Goal: Navigation & Orientation: Find specific page/section

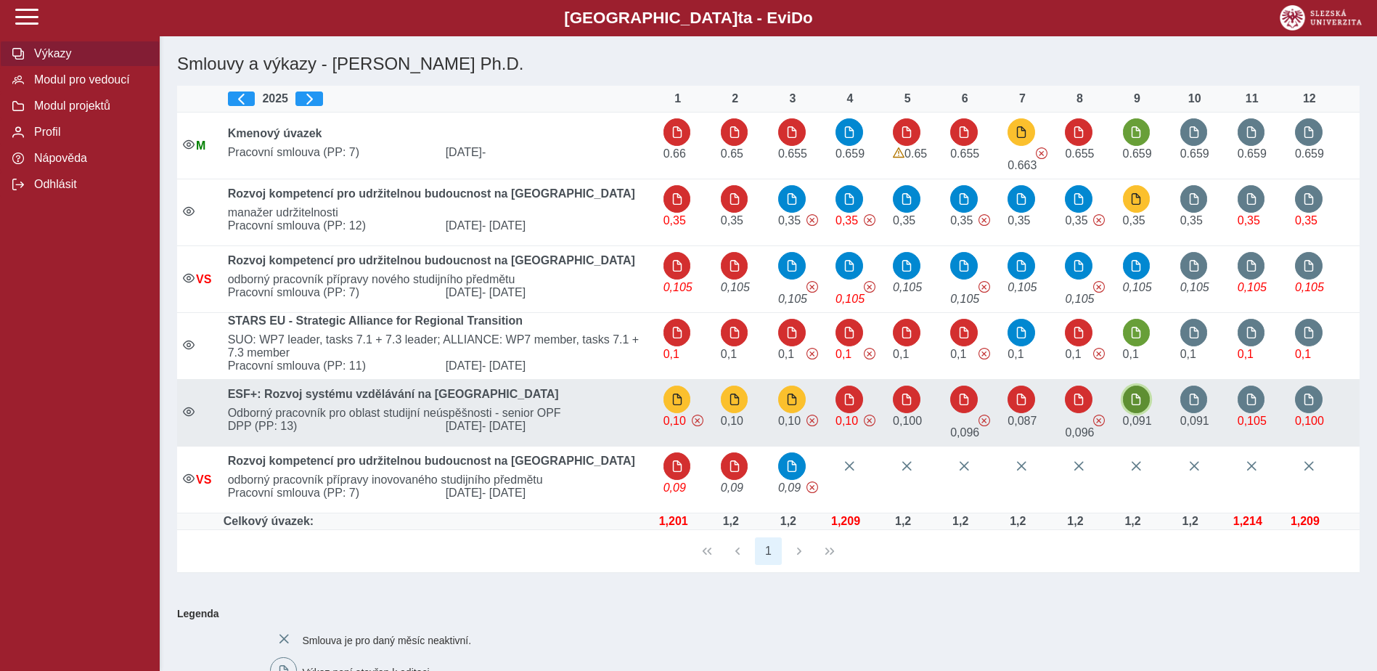
click at [1141, 405] on span "button" at bounding box center [1137, 400] width 12 height 12
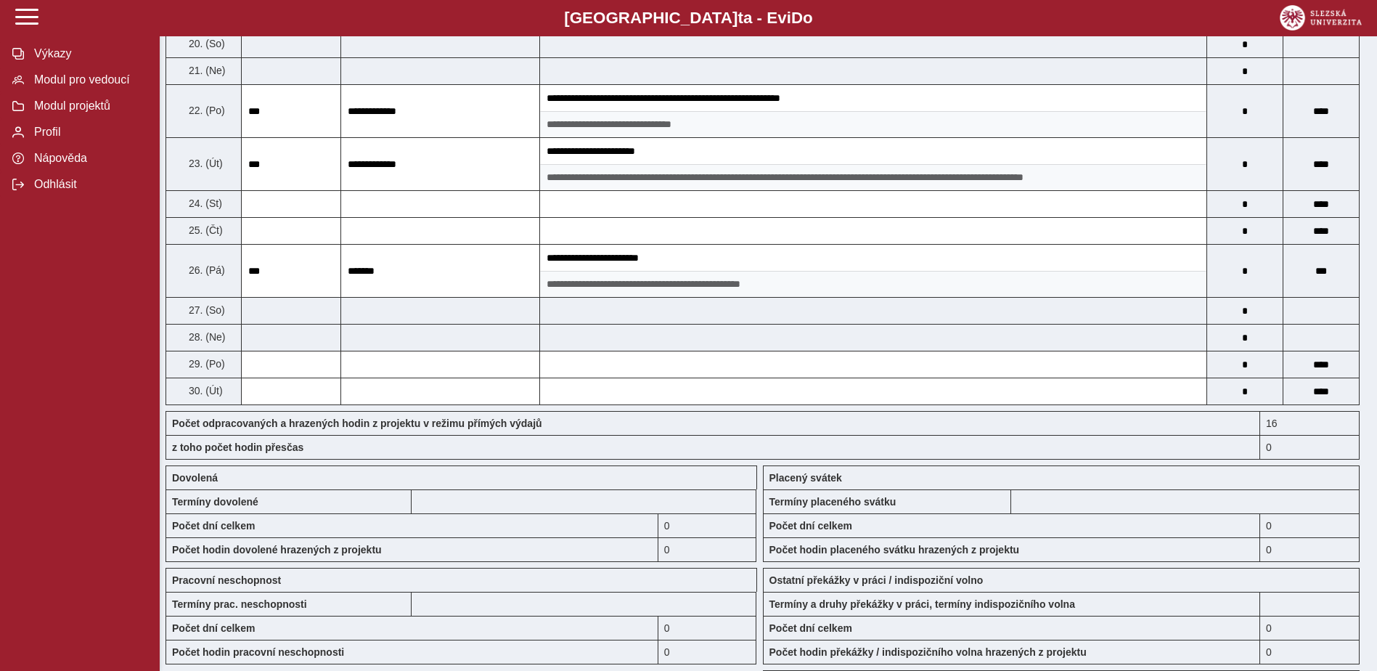
scroll to position [944, 0]
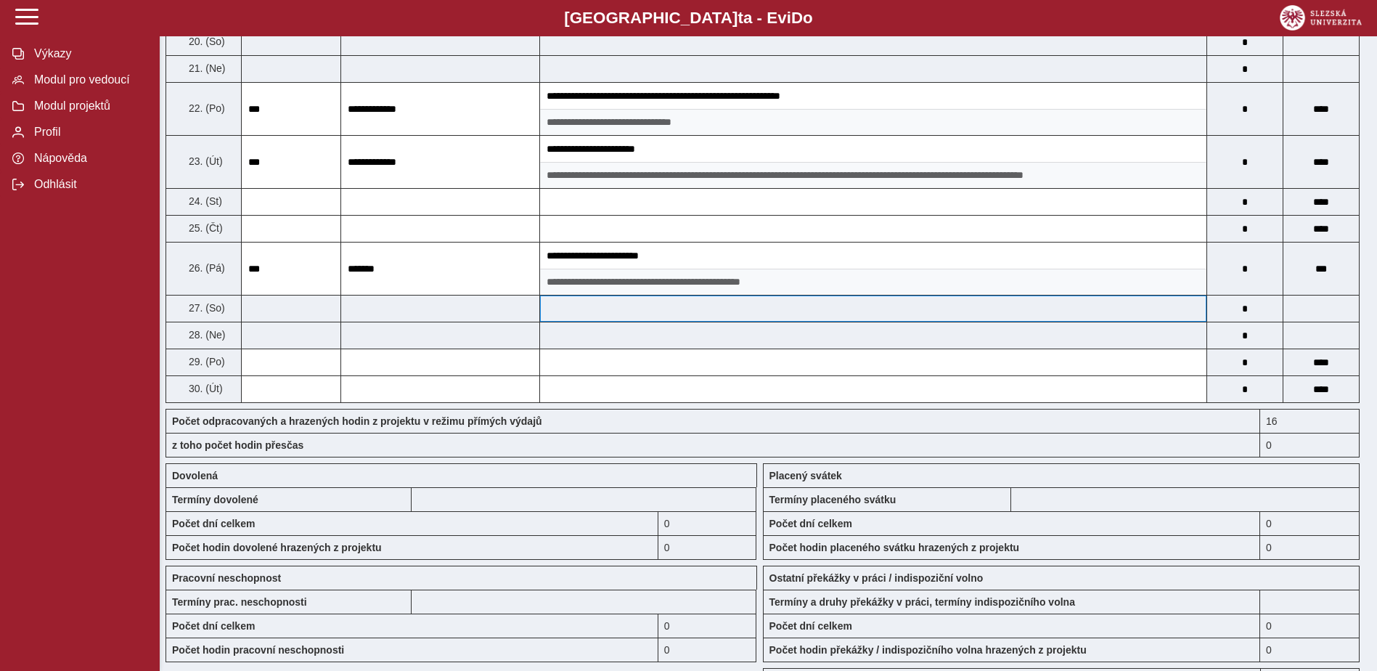
click at [86, 314] on div "Výkazy Modul pro vedoucí Modul projektů Profil Nápověda Odhlásit" at bounding box center [80, 335] width 160 height 671
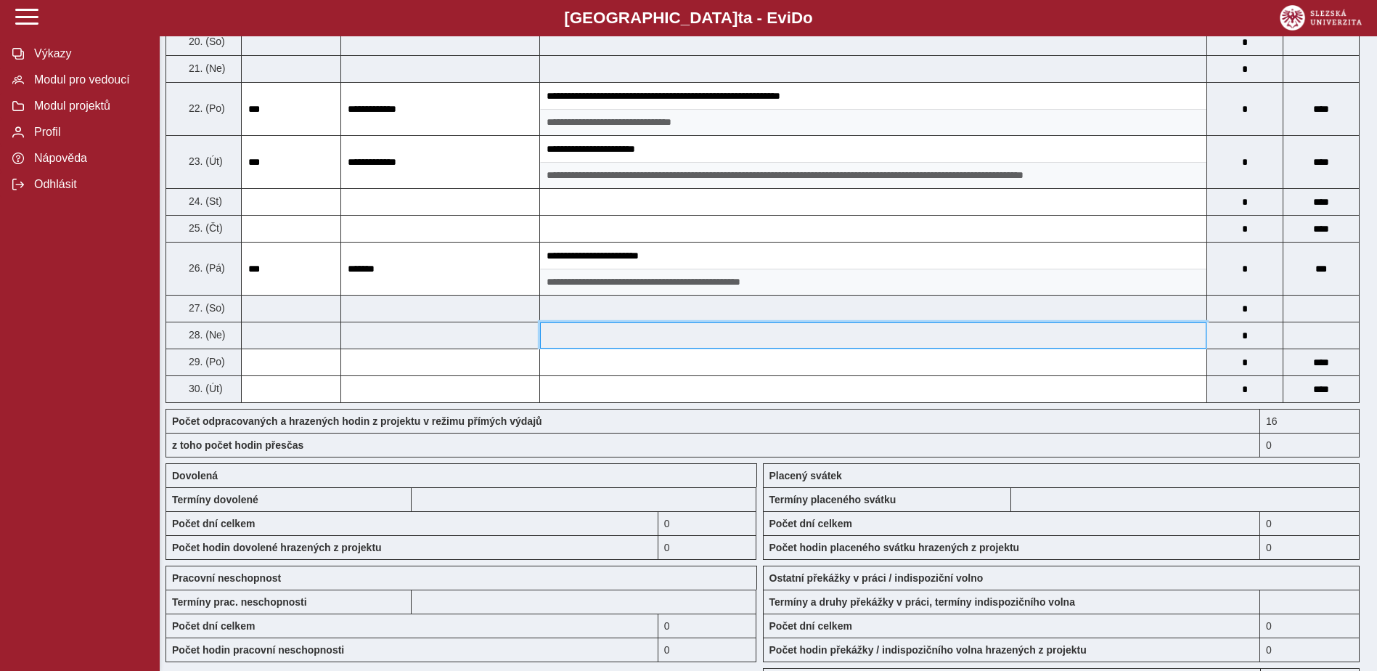
click at [639, 344] on input at bounding box center [873, 335] width 667 height 26
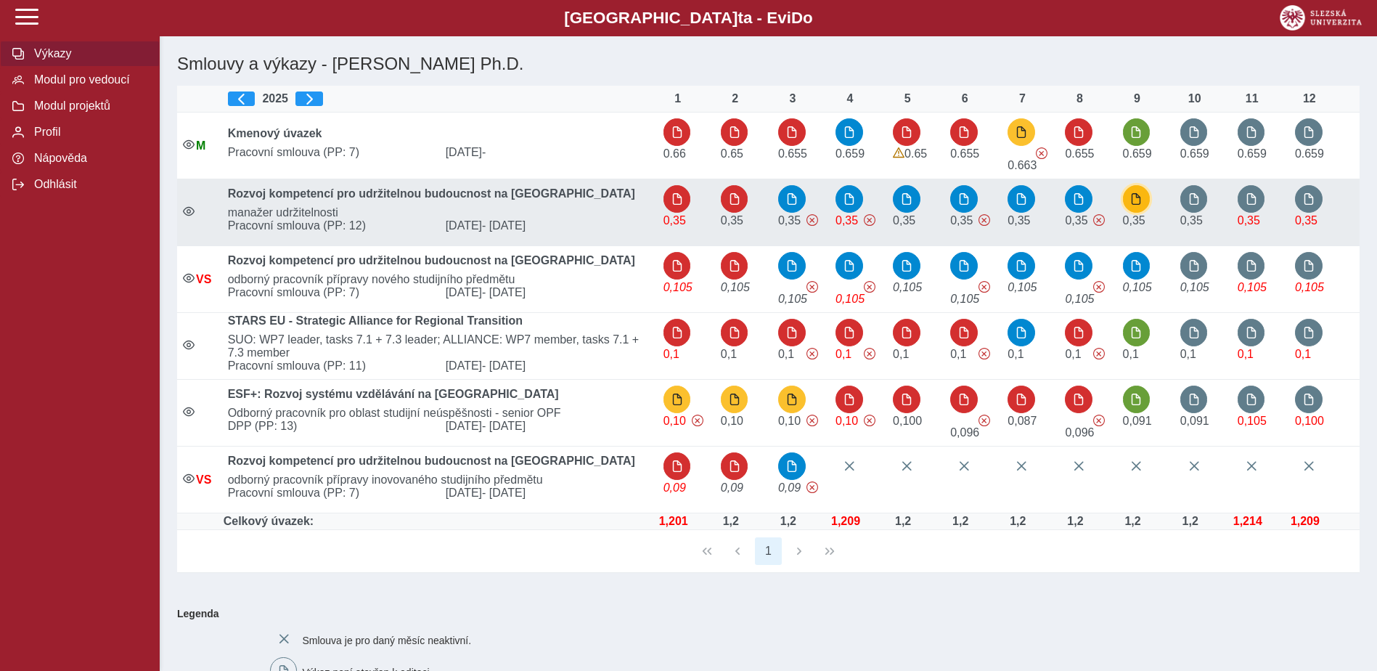
click at [1144, 201] on button "button" at bounding box center [1137, 199] width 28 height 28
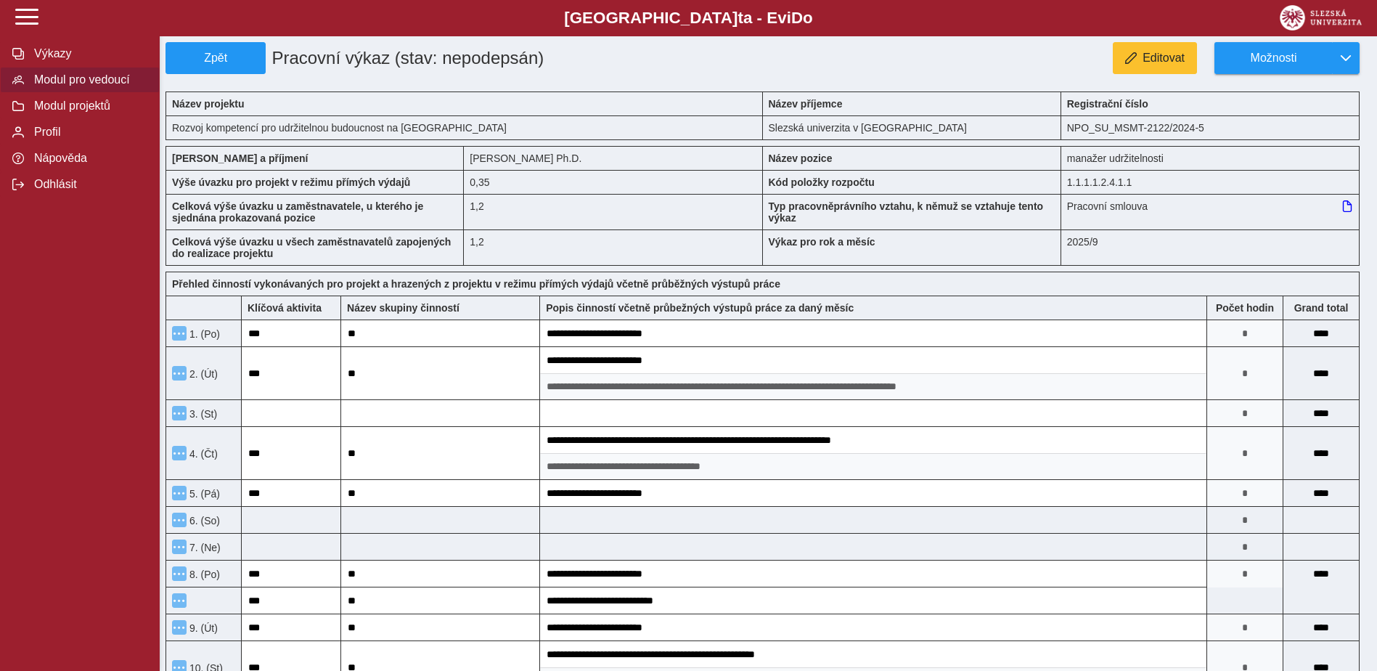
click at [89, 82] on span "Modul pro vedoucí" at bounding box center [89, 79] width 118 height 13
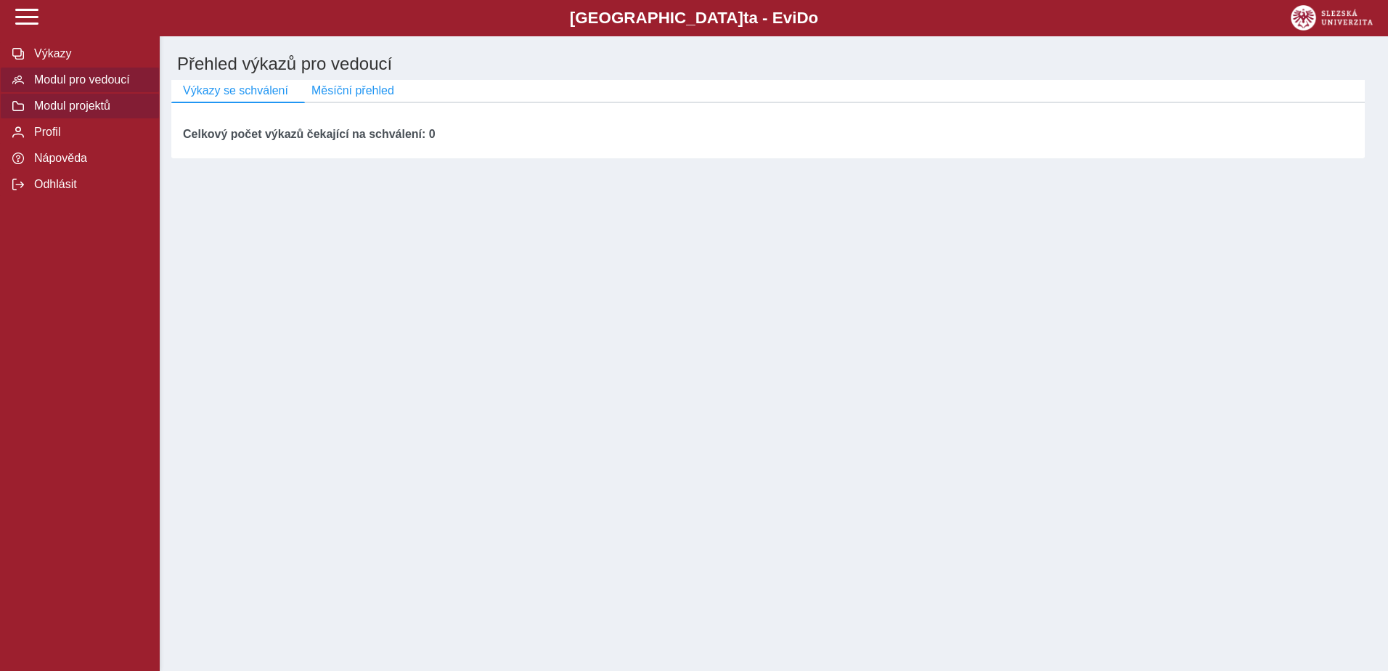
click at [105, 105] on span "Modul projektů" at bounding box center [89, 105] width 118 height 13
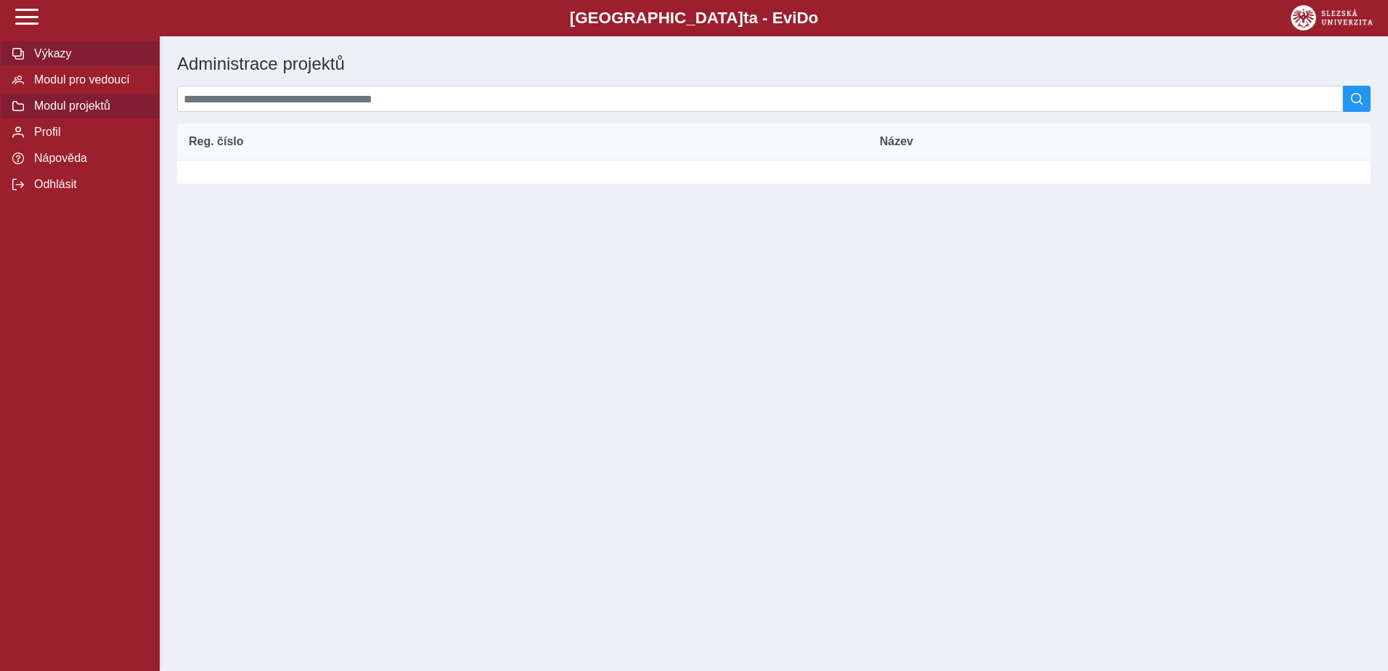
click at [73, 54] on span "Výkazy" at bounding box center [89, 53] width 118 height 13
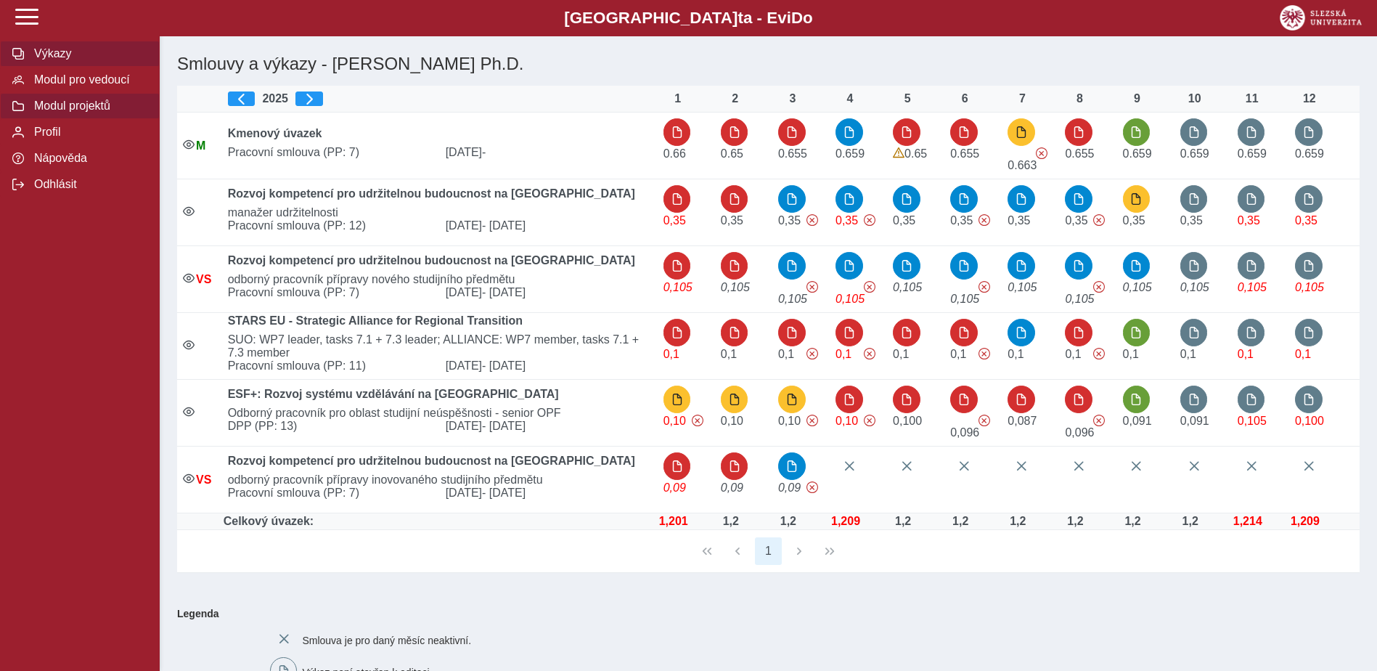
click at [88, 113] on span "Modul projektů" at bounding box center [89, 105] width 118 height 13
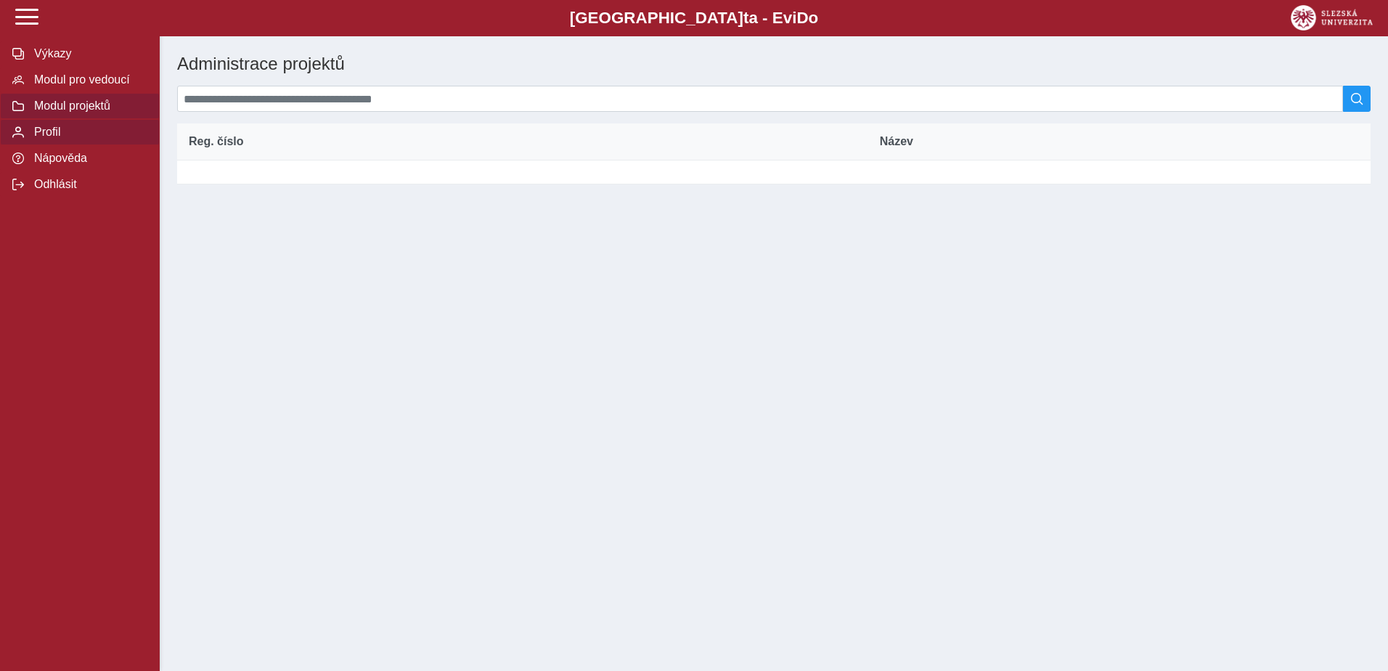
click at [73, 139] on span "Profil" at bounding box center [89, 132] width 118 height 13
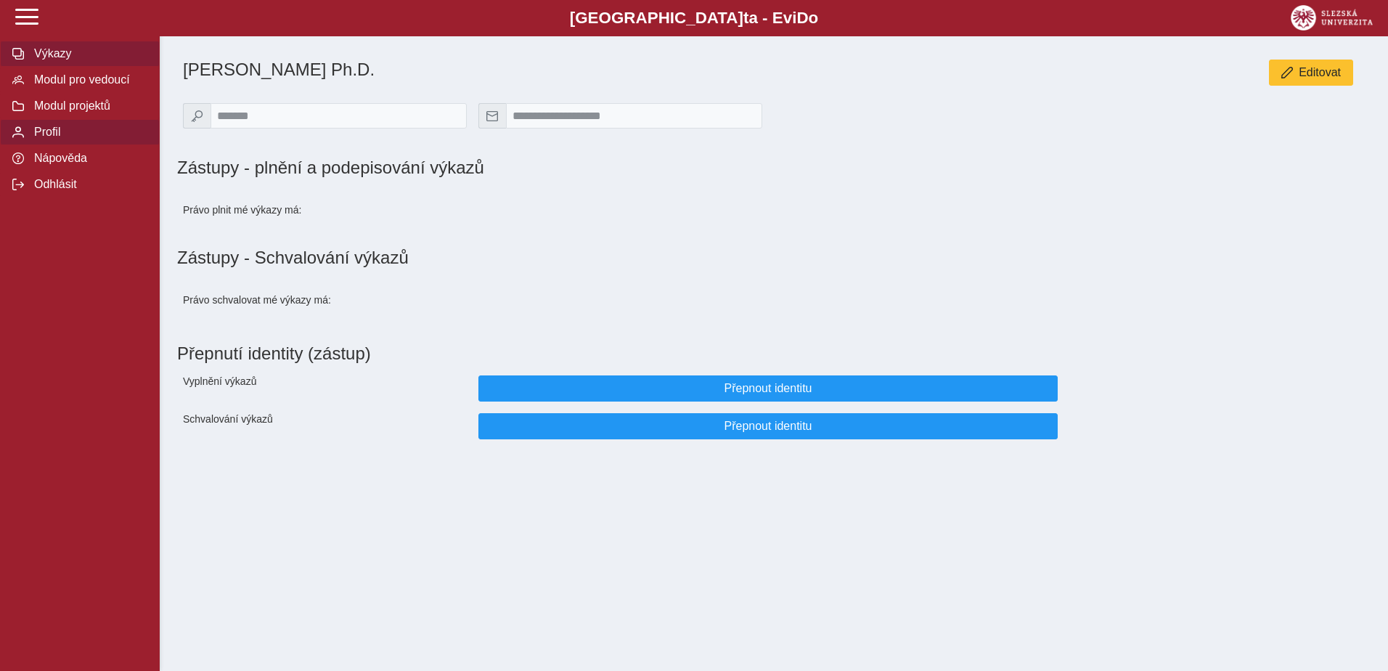
click at [81, 60] on span "Výkazy" at bounding box center [89, 53] width 118 height 13
